Goal: Check status: Check status

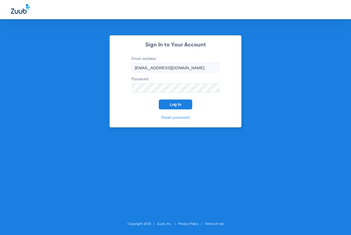
click at [170, 103] on button "Log In" at bounding box center [175, 104] width 33 height 10
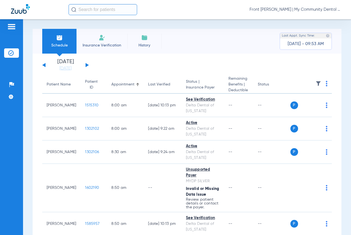
click at [86, 63] on div "[DATE] [DATE] [DATE] [DATE] [DATE] [DATE] [DATE] [DATE] [DATE] [DATE] [DATE] [D…" at bounding box center [65, 65] width 47 height 12
click at [86, 65] on button at bounding box center [87, 65] width 3 height 4
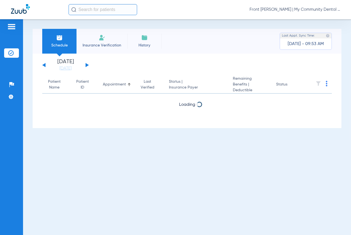
click at [86, 65] on button at bounding box center [87, 65] width 3 height 4
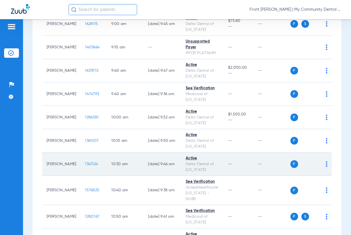
scroll to position [192, 0]
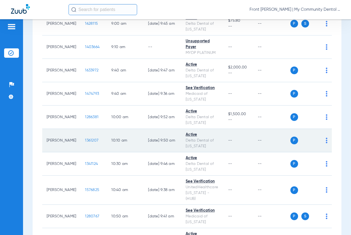
click at [85, 142] on span "1361207" at bounding box center [91, 140] width 13 height 4
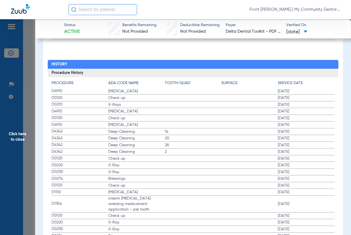
scroll to position [604, 0]
